Goal: Check status: Check status

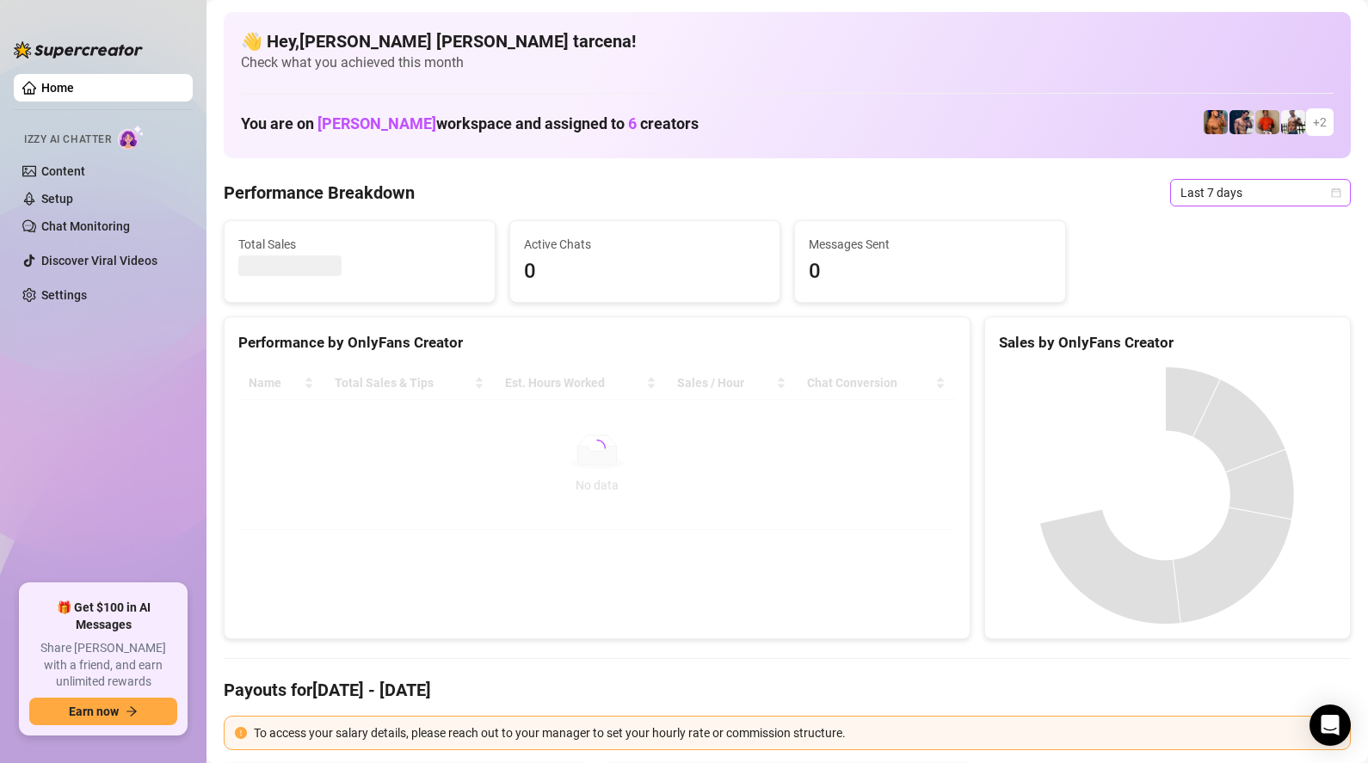
click at [1203, 194] on span "Last 7 days" at bounding box center [1261, 193] width 160 height 26
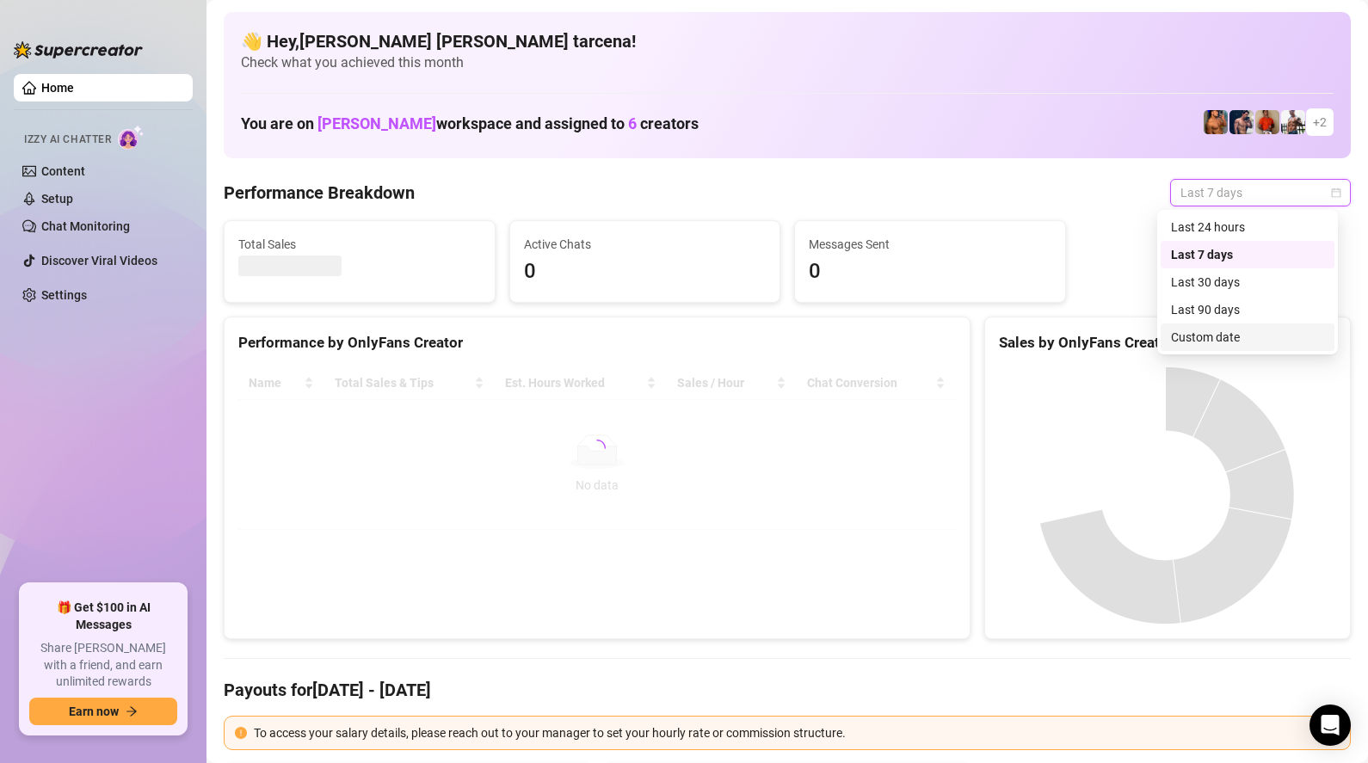
click at [1218, 341] on div "Custom date" at bounding box center [1247, 337] width 153 height 19
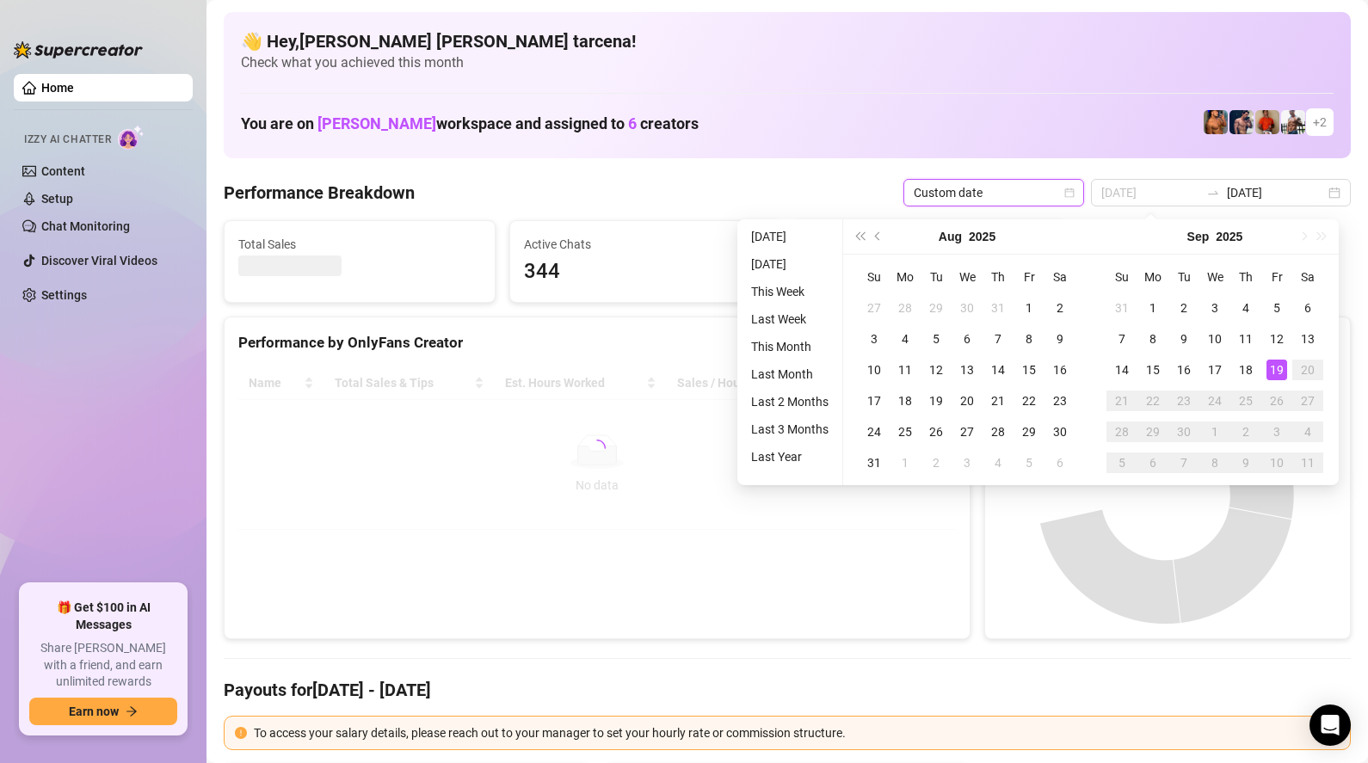
type input "[DATE]"
click at [1277, 368] on div "19" at bounding box center [1277, 370] width 21 height 21
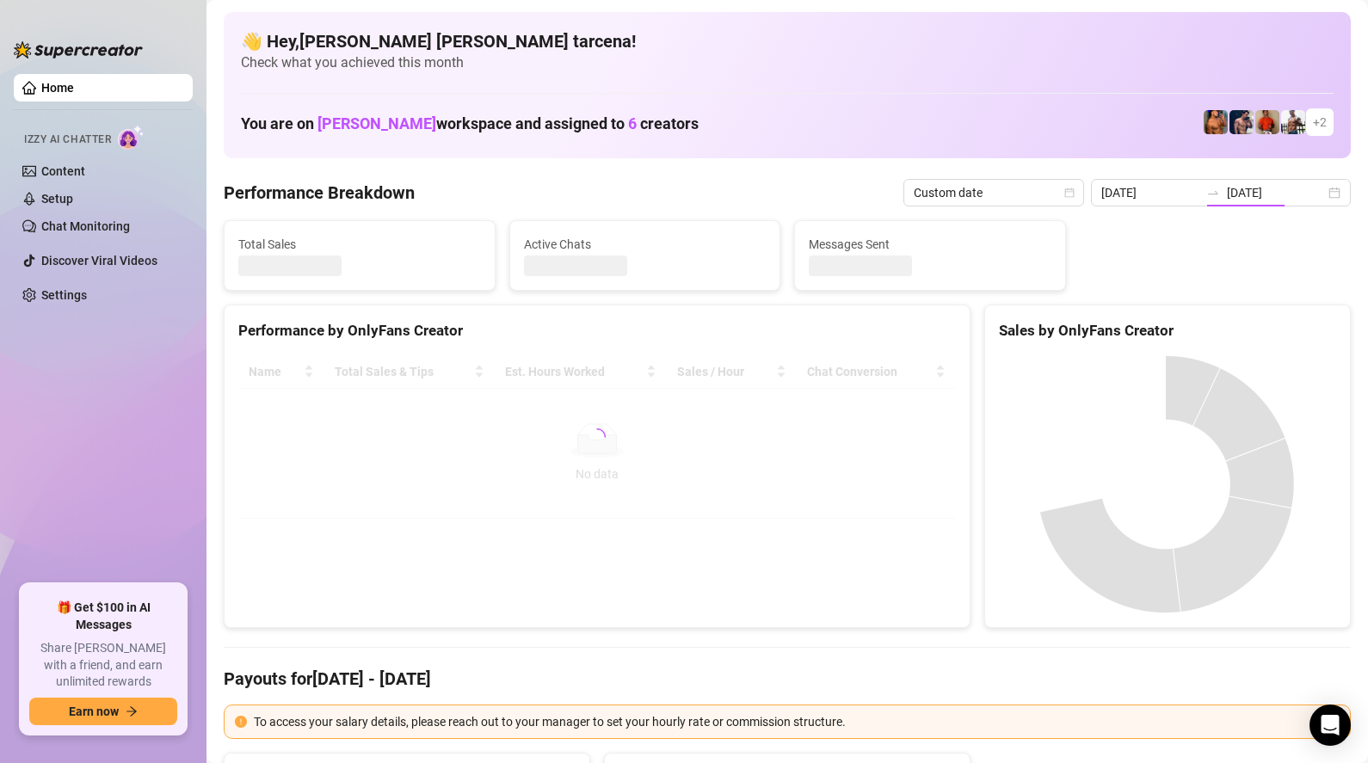
type input "[DATE]"
click at [545, 482] on div at bounding box center [597, 436] width 718 height 163
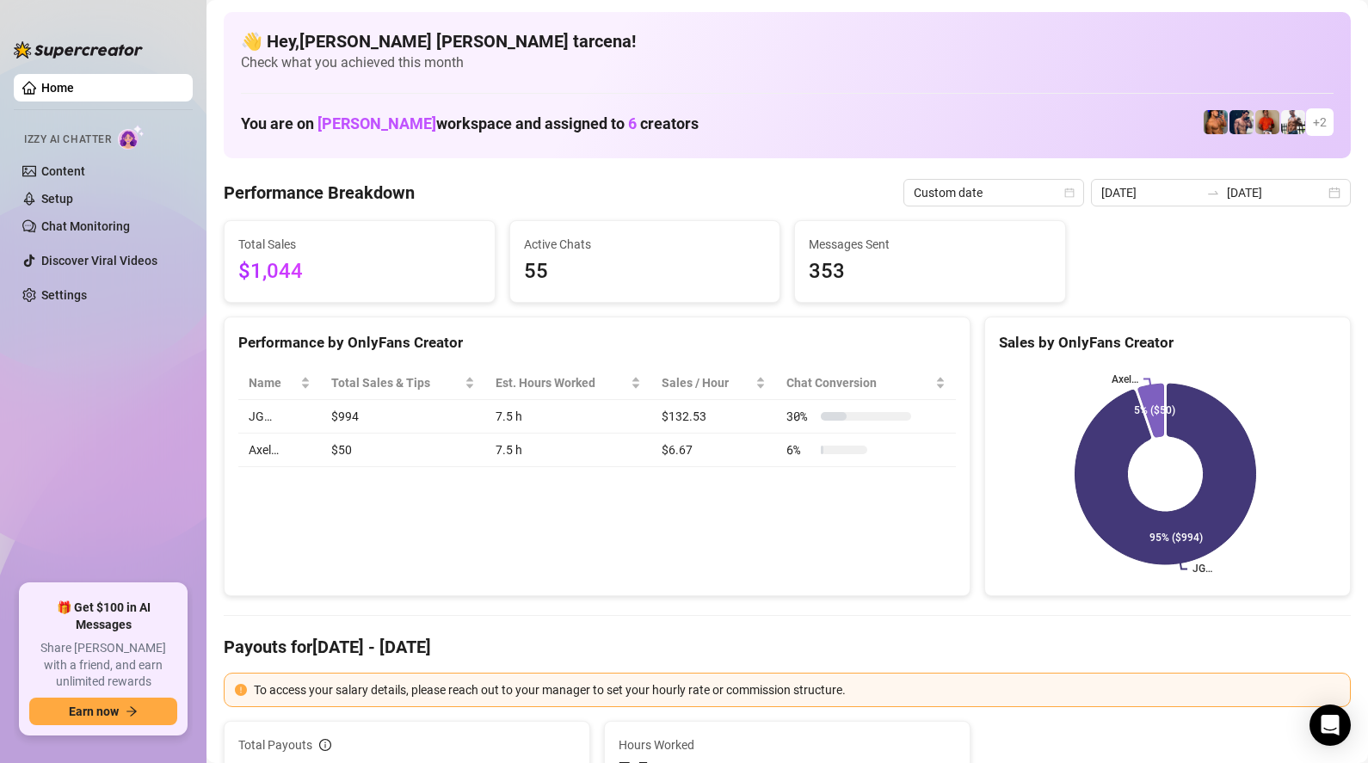
click at [526, 544] on div "Performance by OnlyFans Creator Name Total Sales & Tips Est. Hours Worked Sales…" at bounding box center [597, 457] width 747 height 281
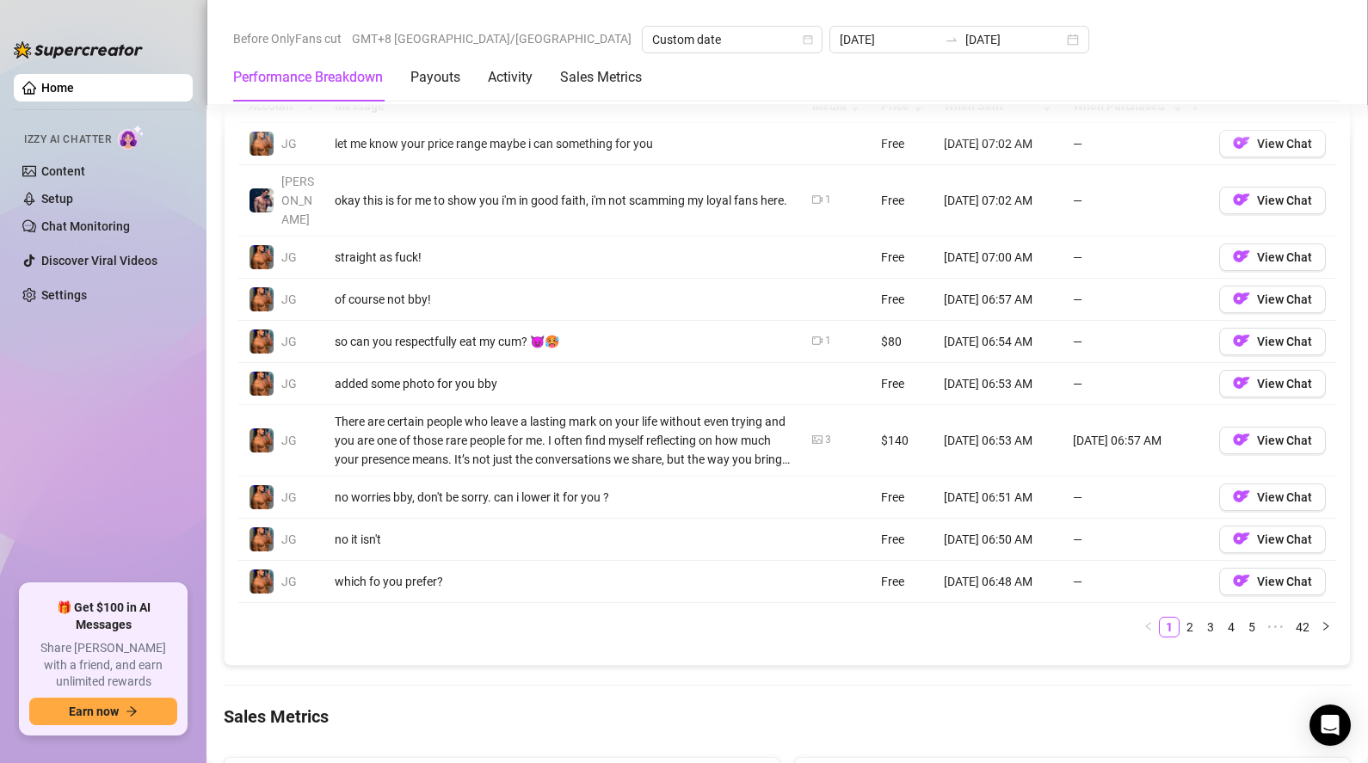
scroll to position [1644, 0]
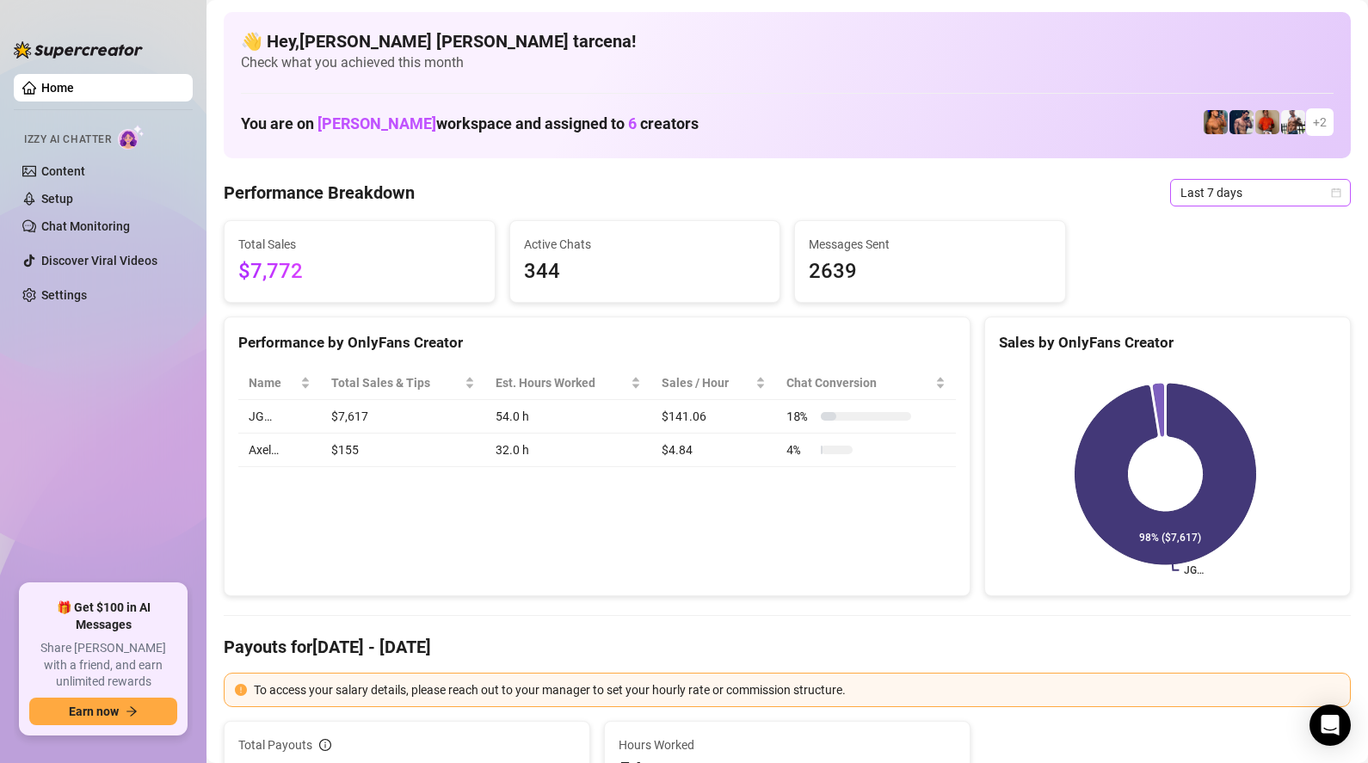
click at [1203, 200] on span "Last 7 days" at bounding box center [1261, 193] width 160 height 26
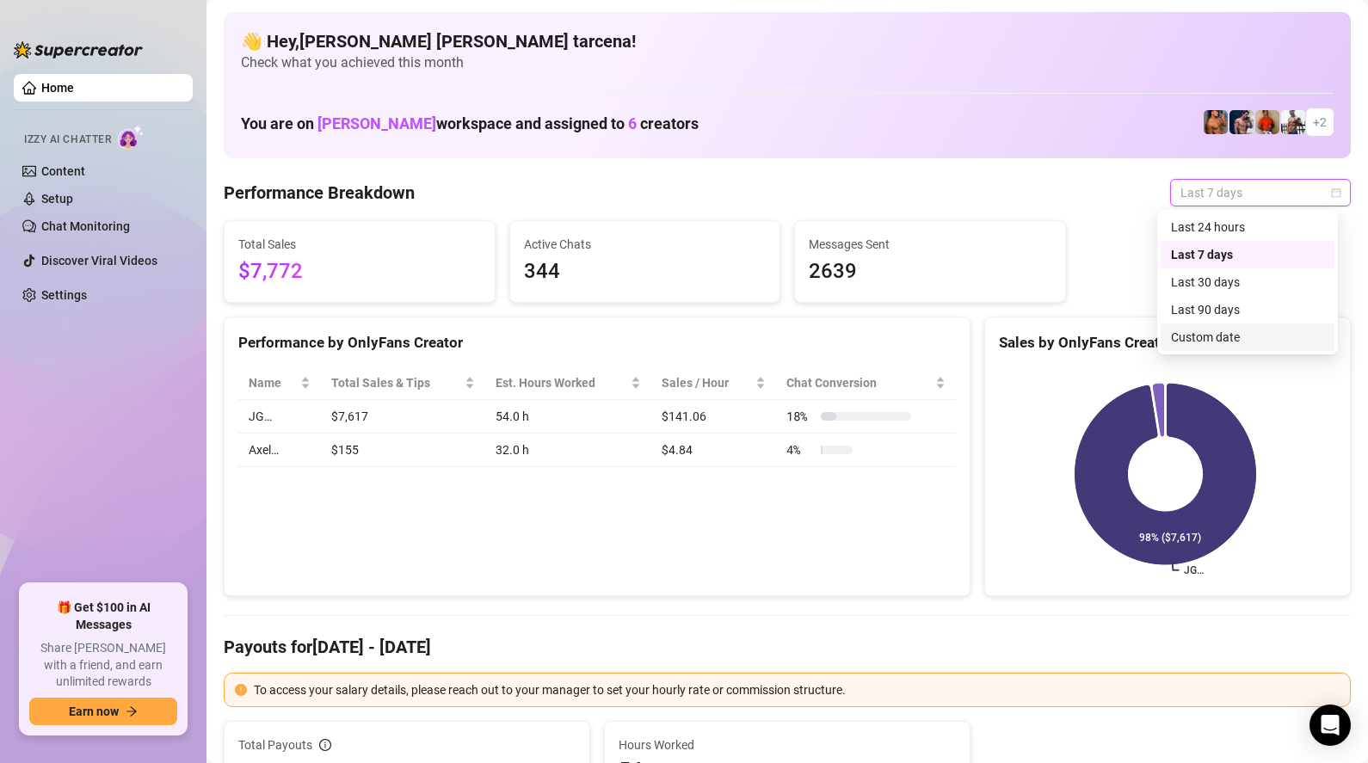
click at [1215, 335] on div "Custom date" at bounding box center [1247, 337] width 153 height 19
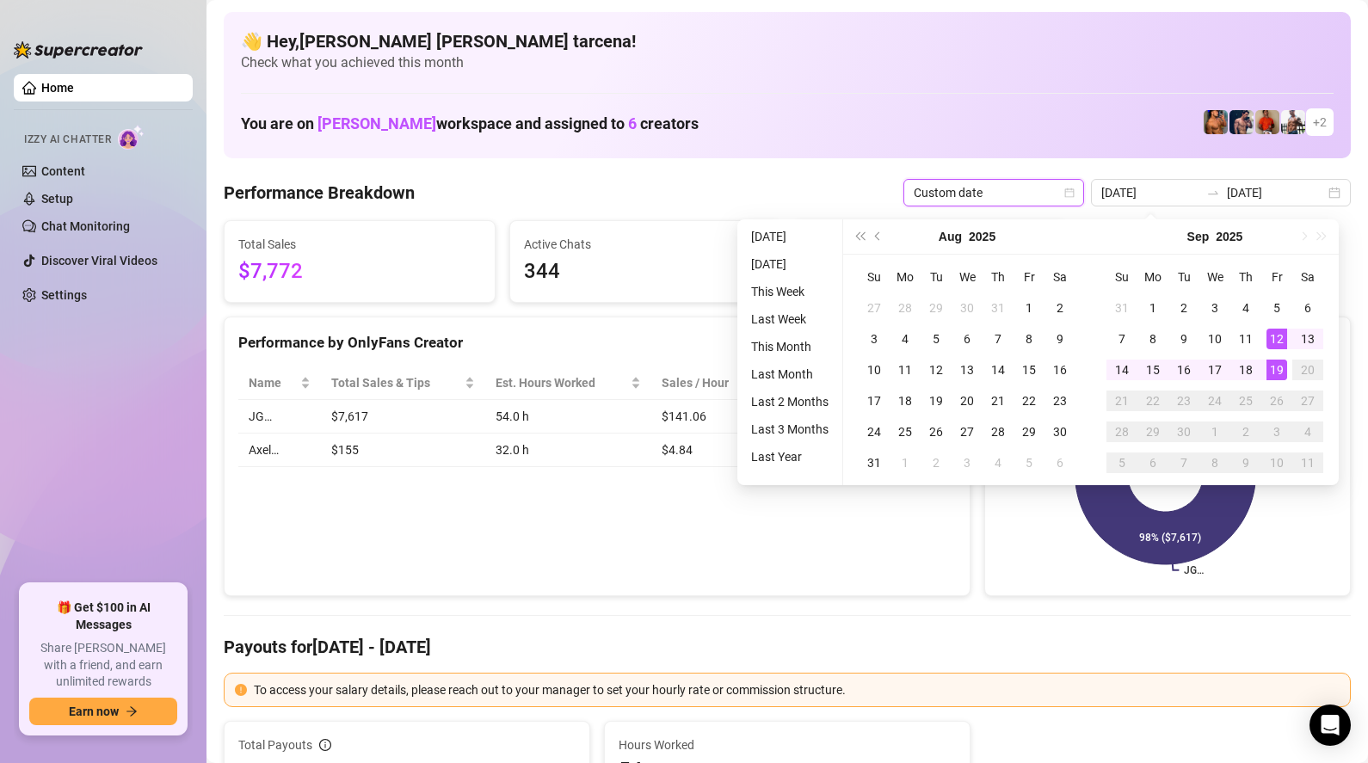
type input "[DATE]"
click at [1273, 359] on td "19" at bounding box center [1276, 370] width 31 height 31
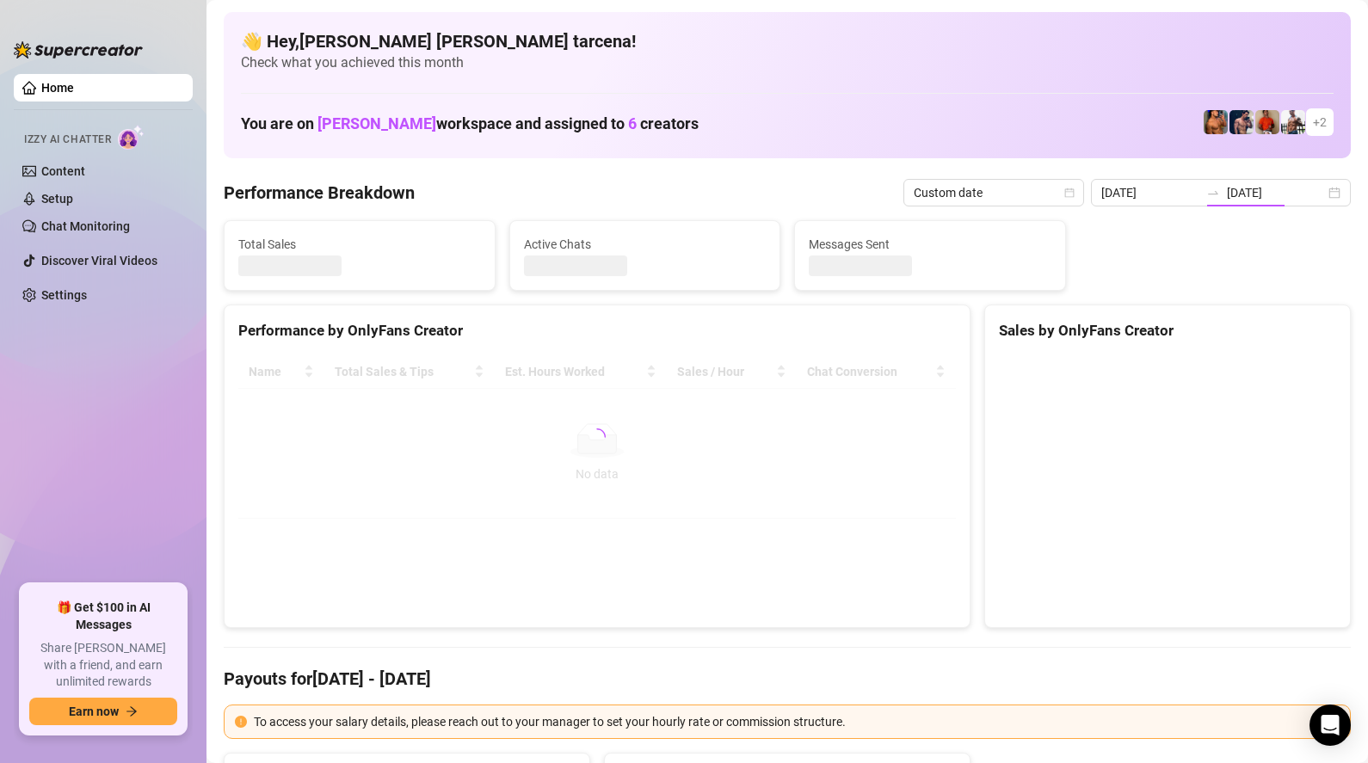
type input "[DATE]"
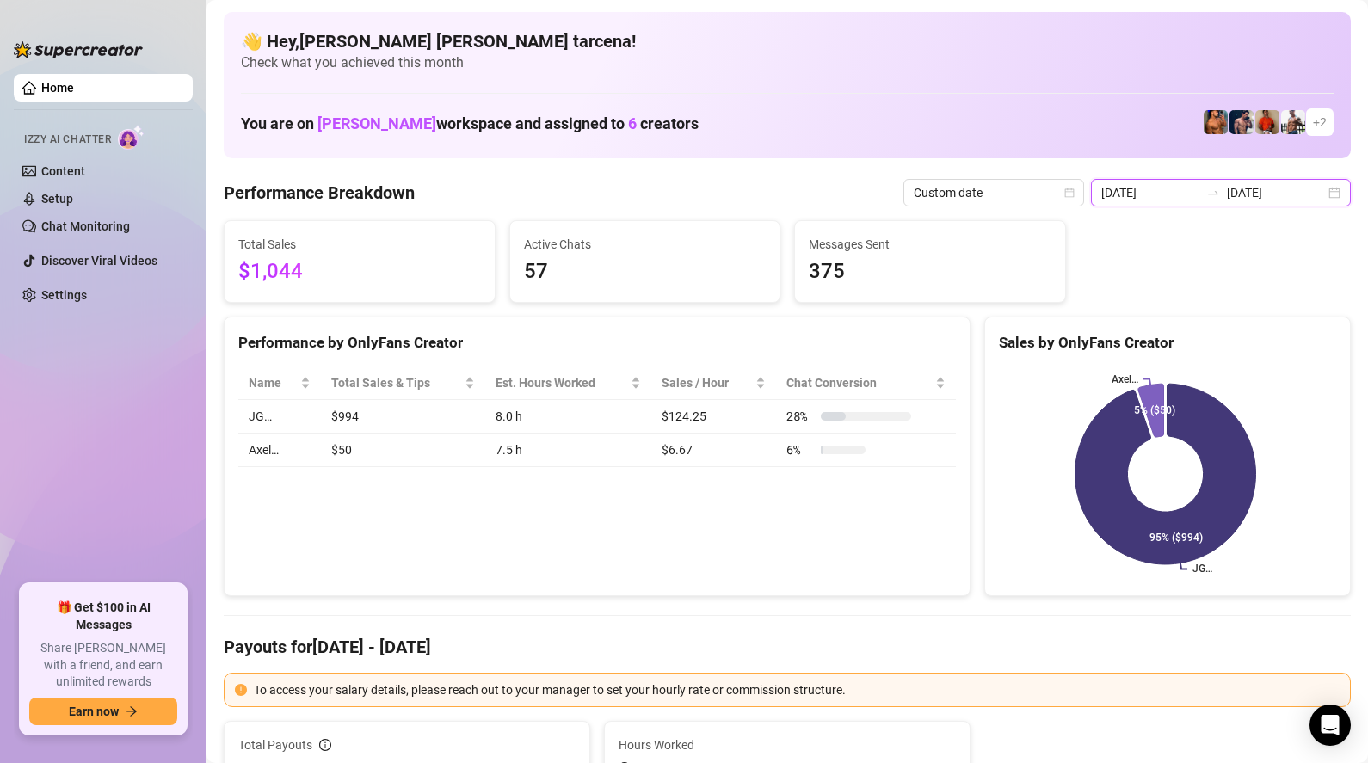
click at [1181, 186] on input "[DATE]" at bounding box center [1150, 192] width 98 height 19
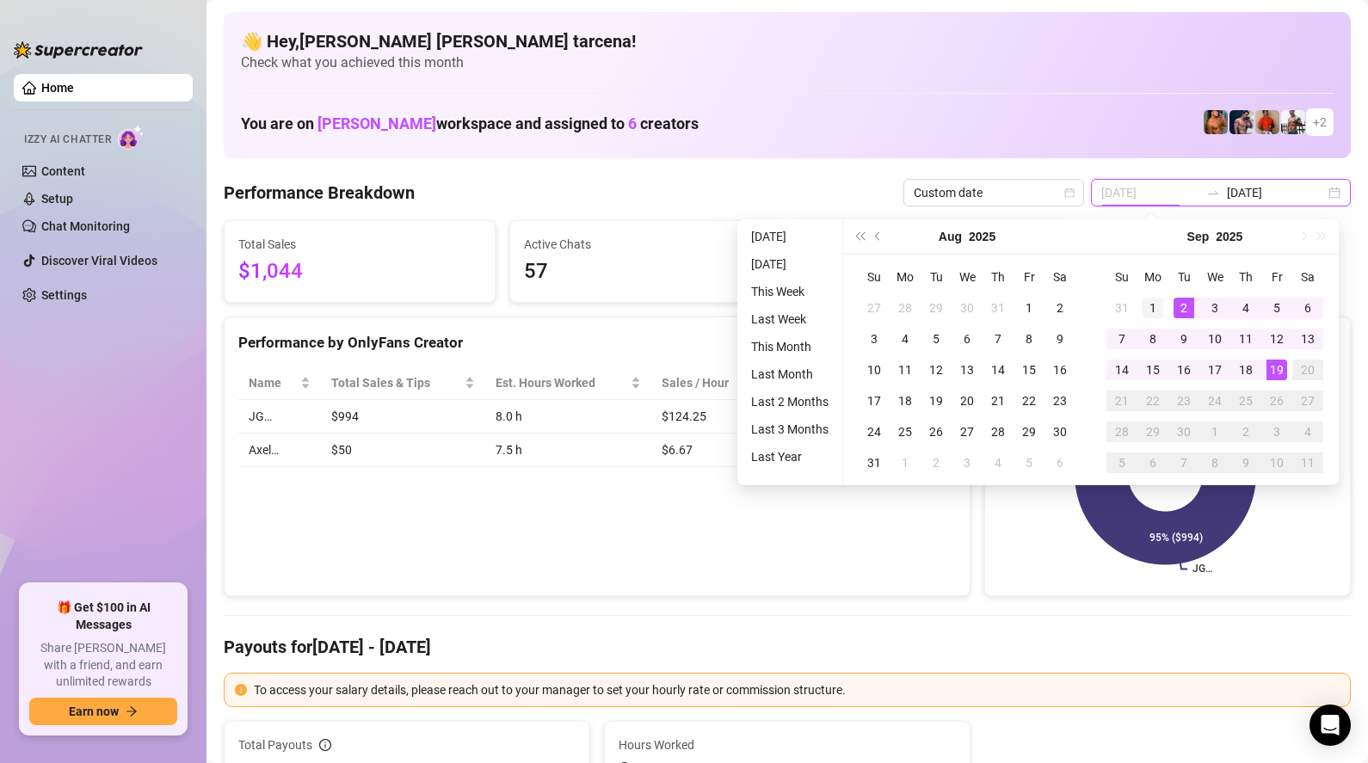
type input "[DATE]"
click at [1144, 317] on div "1" at bounding box center [1153, 308] width 21 height 21
type input "[DATE]"
click at [1274, 369] on div "19" at bounding box center [1277, 370] width 21 height 21
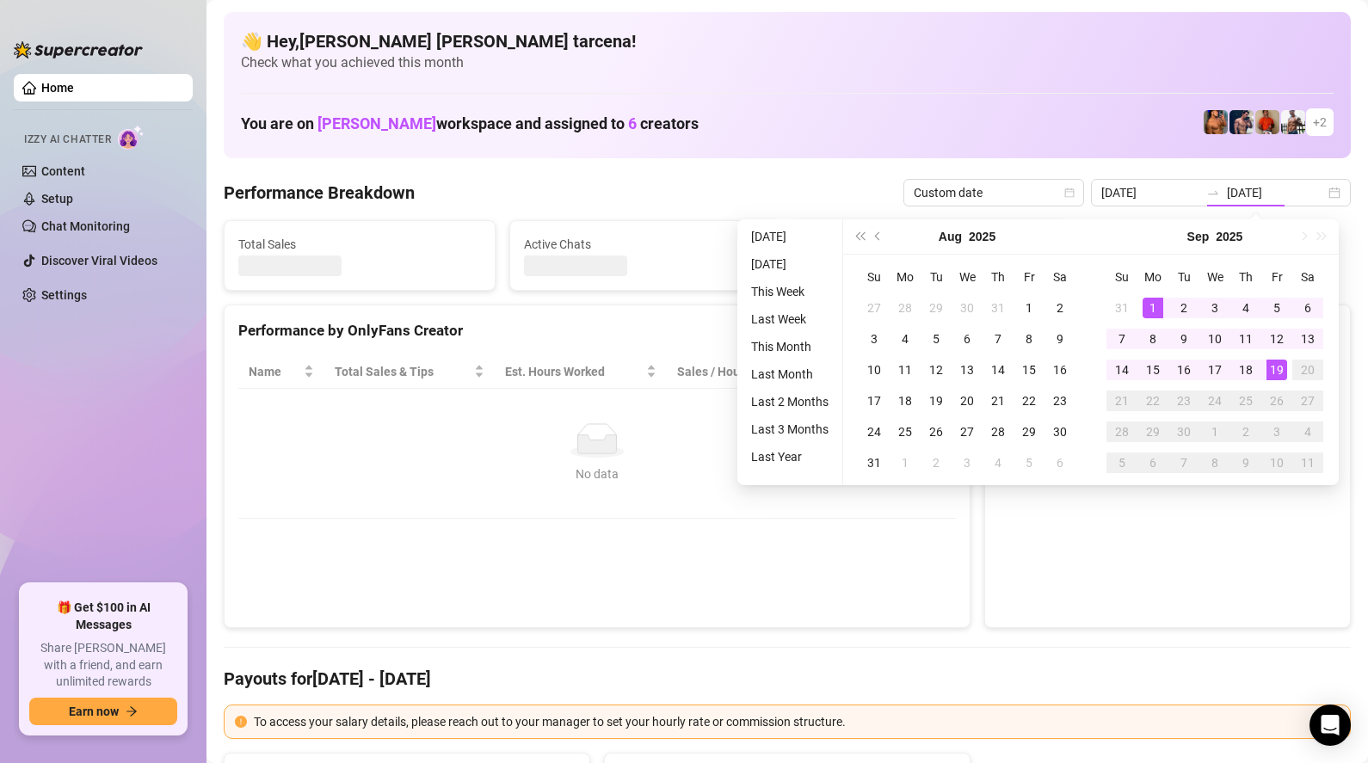
type input "[DATE]"
